Goal: Navigation & Orientation: Find specific page/section

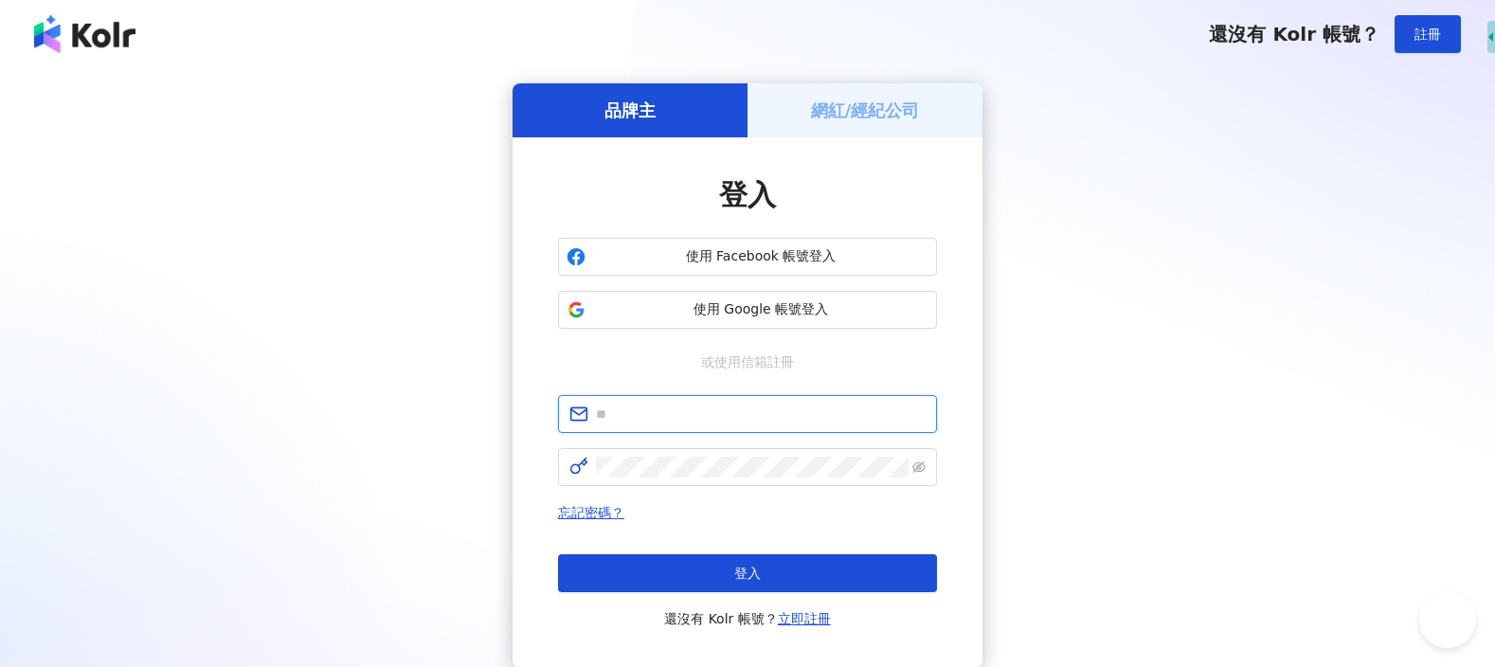
type input "**********"
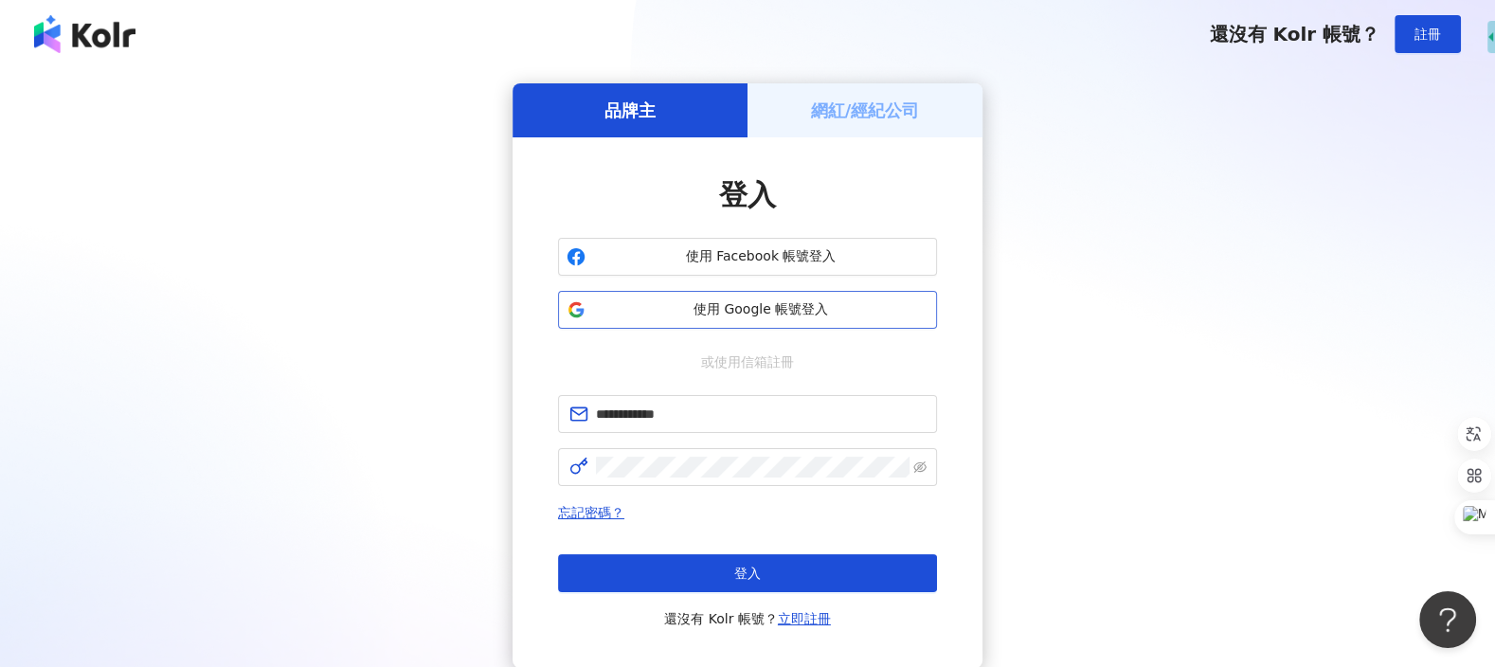
click at [784, 315] on span "使用 Google 帳號登入" at bounding box center [760, 309] width 335 height 19
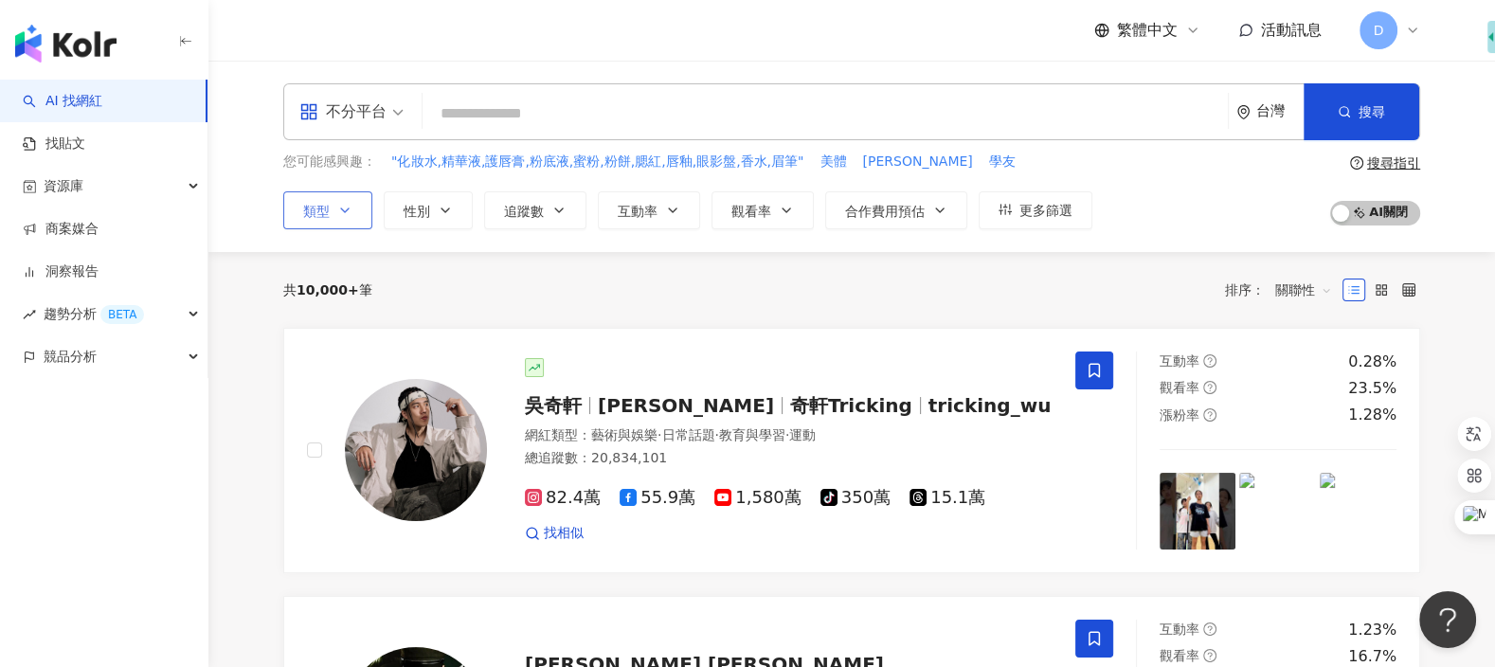
click at [325, 222] on button "類型" at bounding box center [327, 210] width 89 height 38
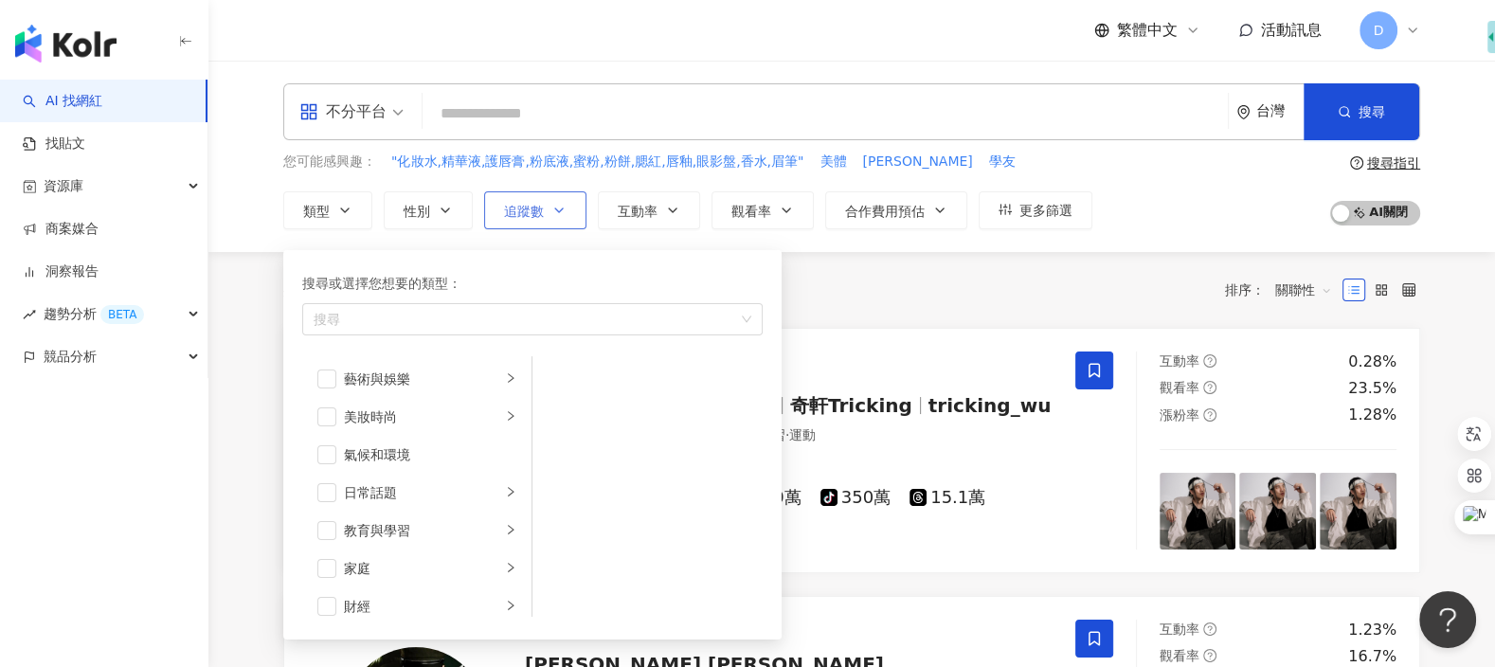
click at [551, 212] on icon "button" at bounding box center [558, 210] width 15 height 15
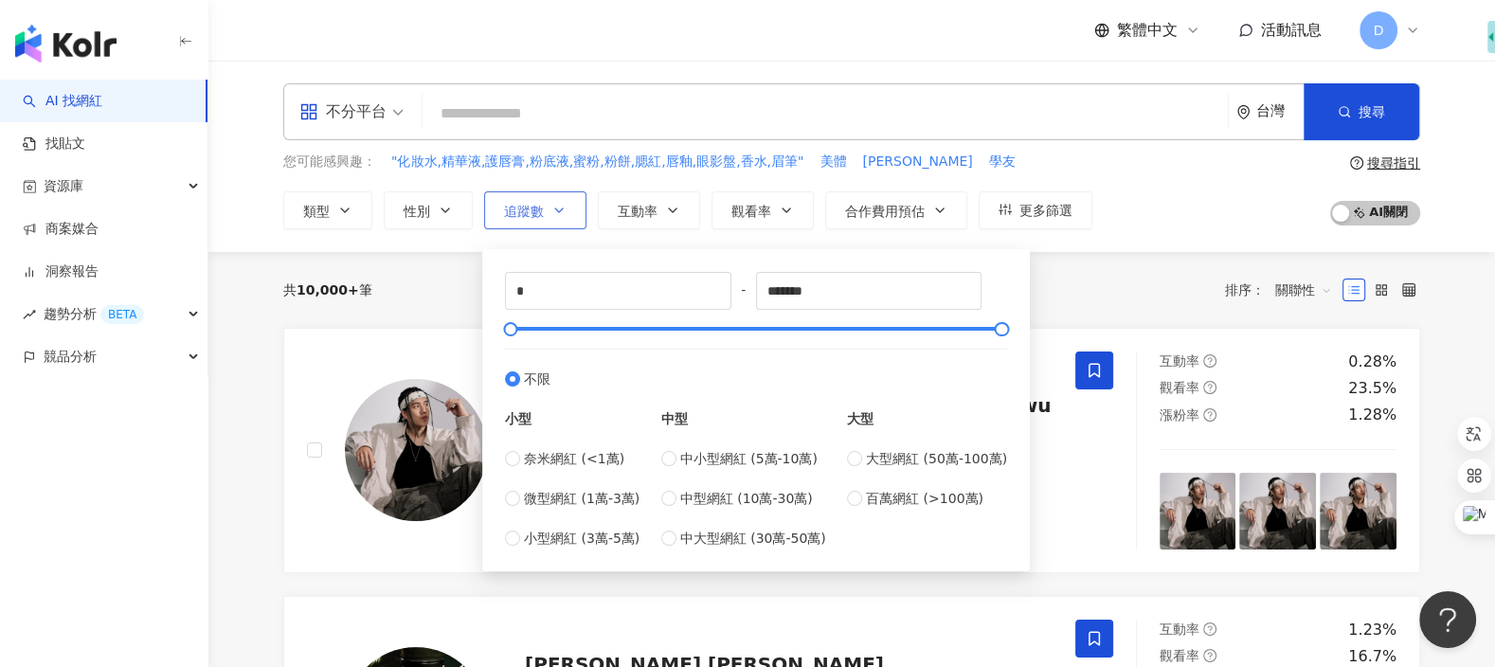
click at [551, 212] on icon "button" at bounding box center [558, 210] width 15 height 15
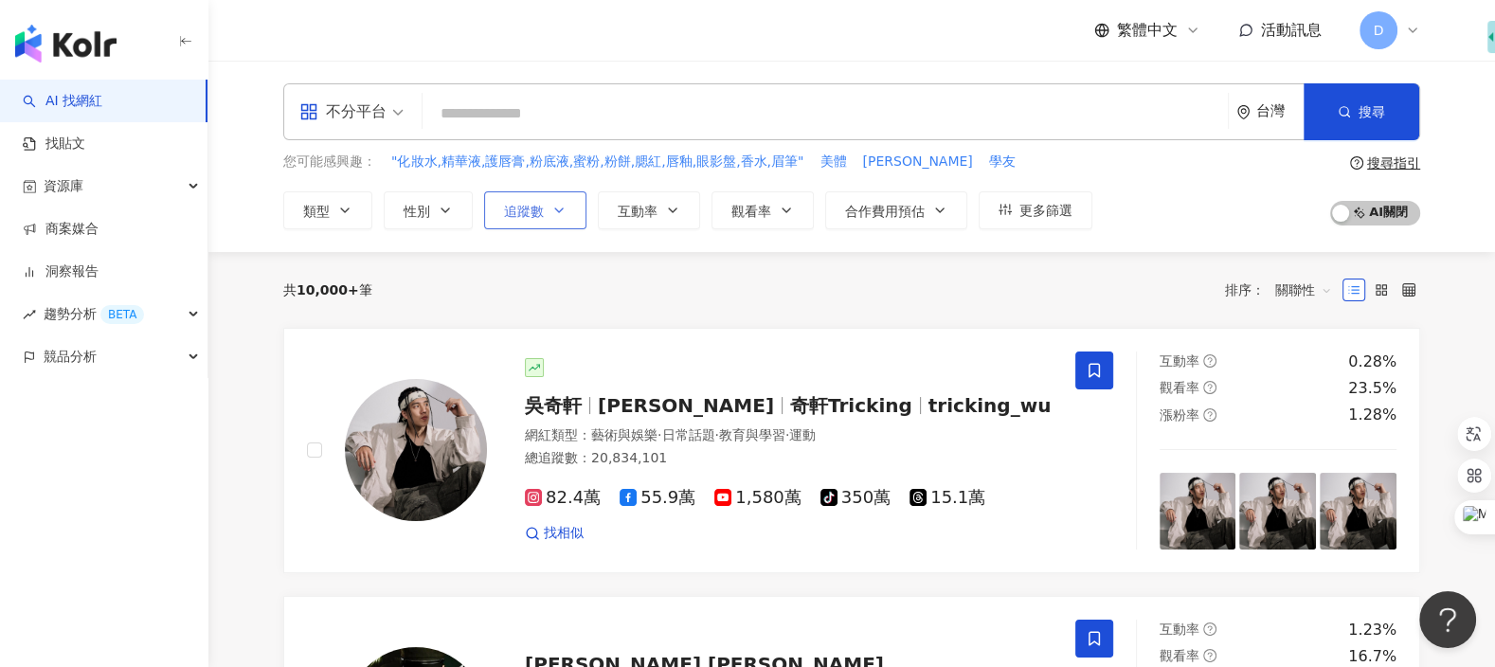
click at [551, 212] on icon "button" at bounding box center [558, 210] width 15 height 15
